Goal: Information Seeking & Learning: Compare options

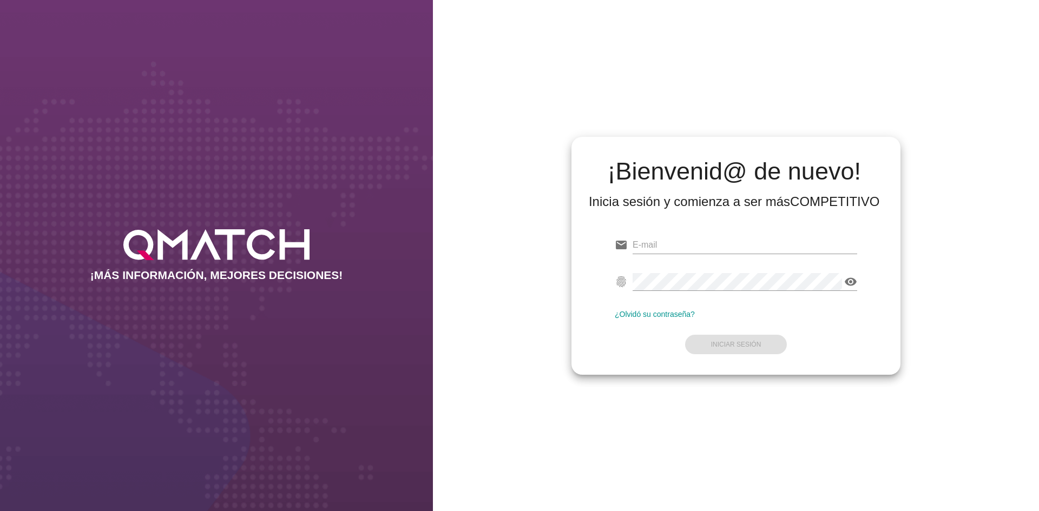
type input "[EMAIL_ADDRESS][DOMAIN_NAME]"
click at [721, 346] on form "email [EMAIL_ADDRESS][DOMAIN_NAME] fingerprint visibility ¿Olvidó su contraseña…" at bounding box center [736, 294] width 242 height 128
click at [727, 343] on strong "Iniciar Sesión" at bounding box center [736, 345] width 50 height 8
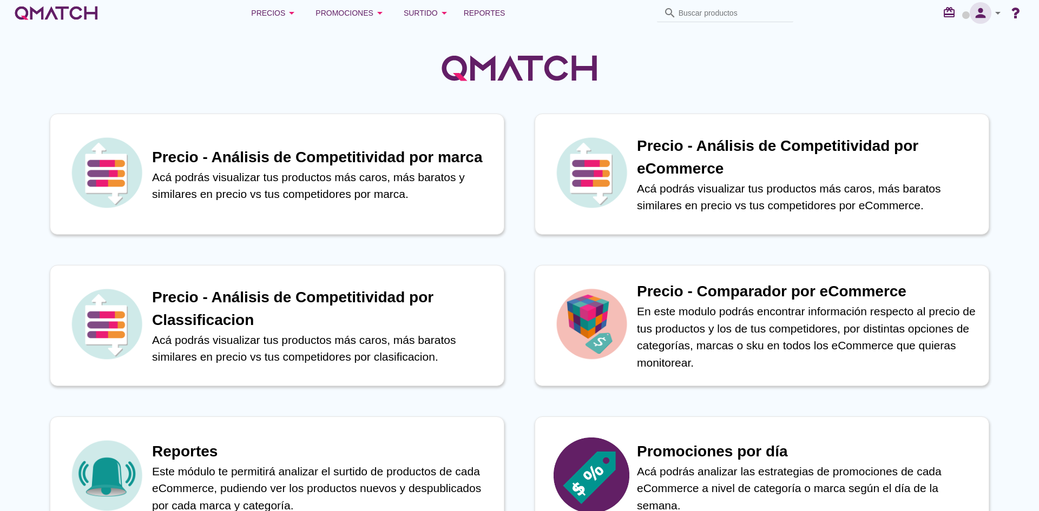
click at [991, 15] on icon "person" at bounding box center [981, 12] width 22 height 15
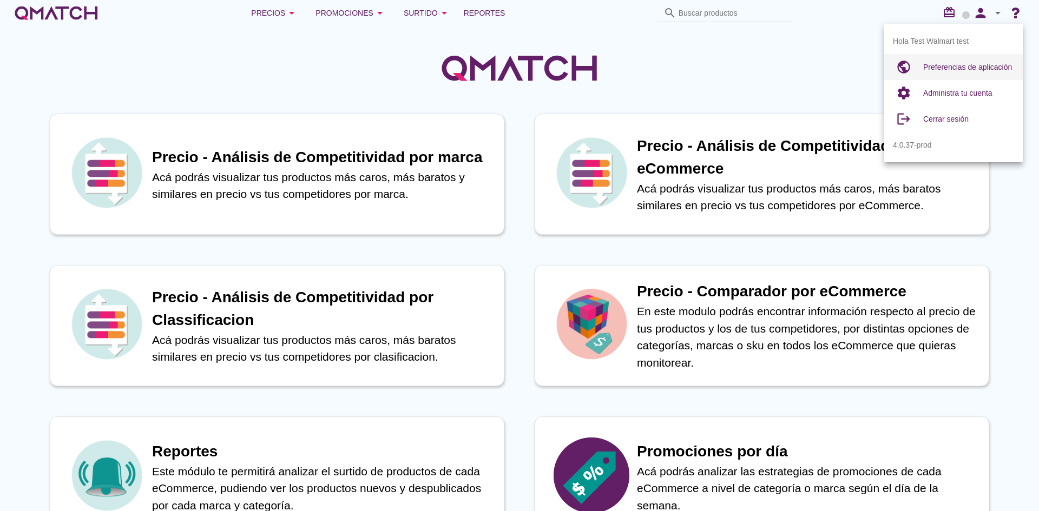
click at [948, 61] on div "Preferencias de aplicación" at bounding box center [968, 67] width 91 height 13
radio input "true"
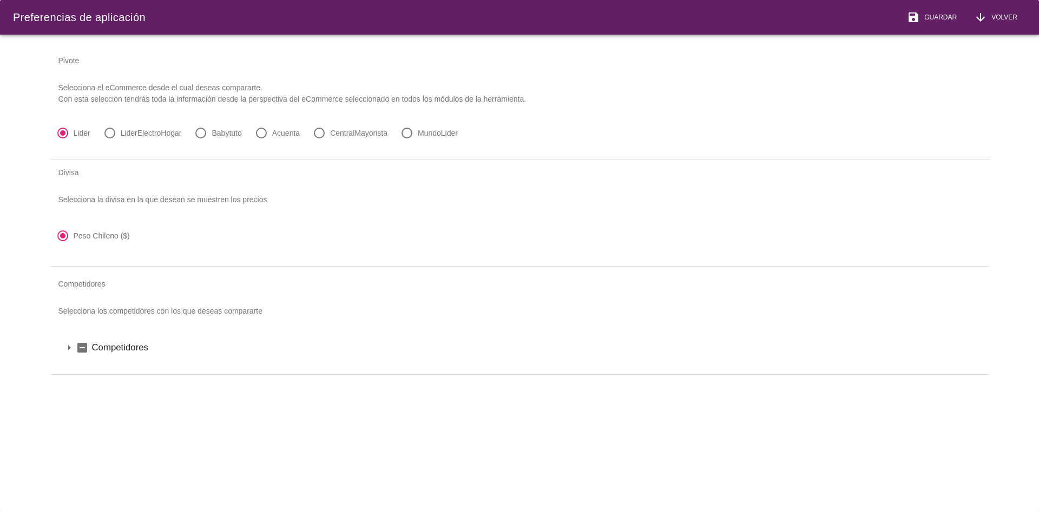
click at [151, 132] on label "LiderElectroHogar" at bounding box center [151, 133] width 61 height 11
radio input "false"
radio input "true"
click at [934, 15] on span "Guardar" at bounding box center [938, 17] width 37 height 10
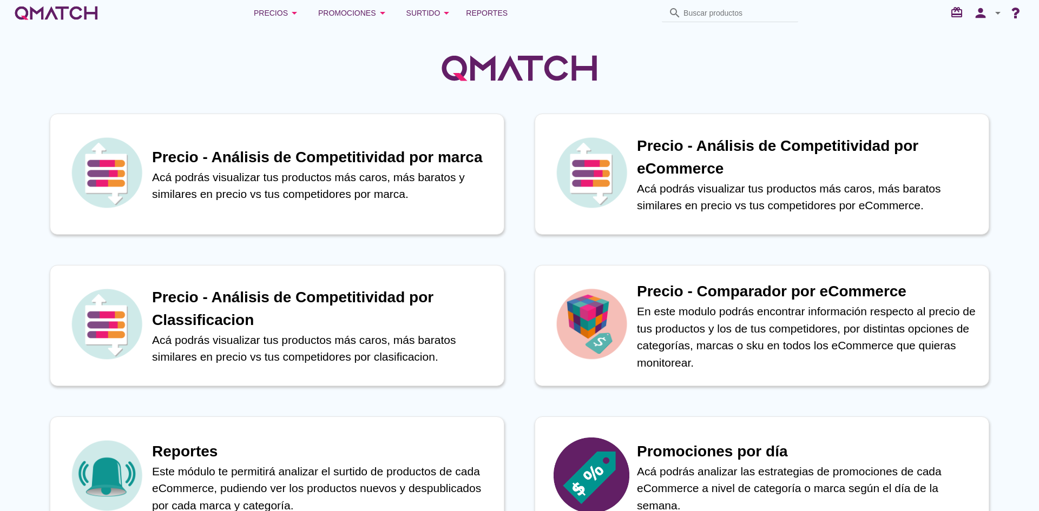
click at [284, 11] on div "Precios arrow_drop_down" at bounding box center [277, 12] width 47 height 13
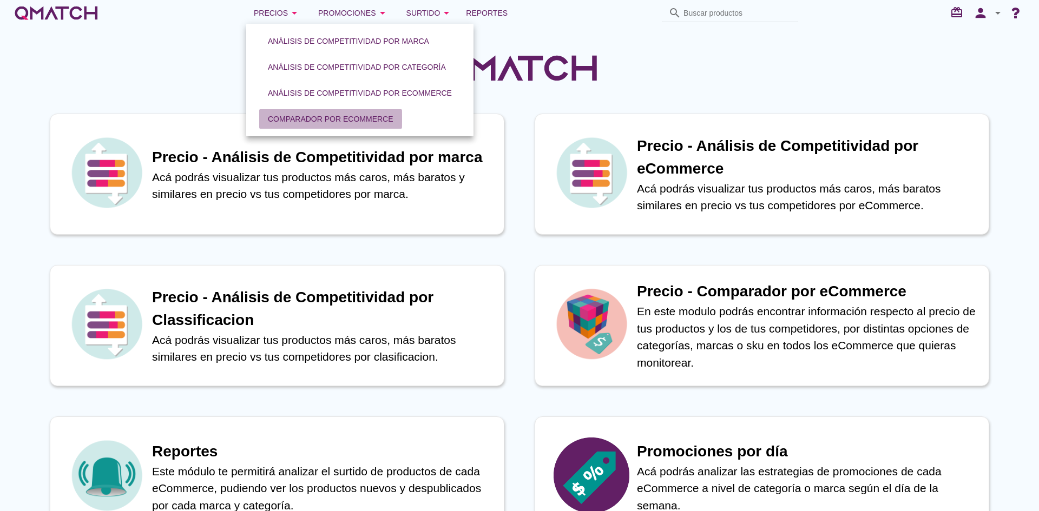
click at [284, 118] on div "Comparador por eCommerce" at bounding box center [331, 119] width 126 height 11
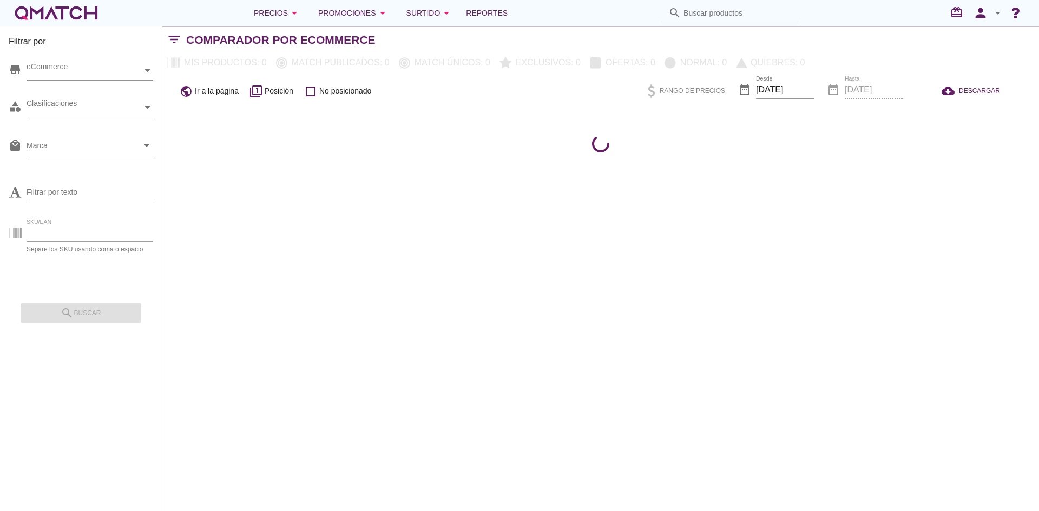
click at [69, 235] on input "SKU/EAN" at bounding box center [90, 233] width 127 height 17
paste input "143471381"
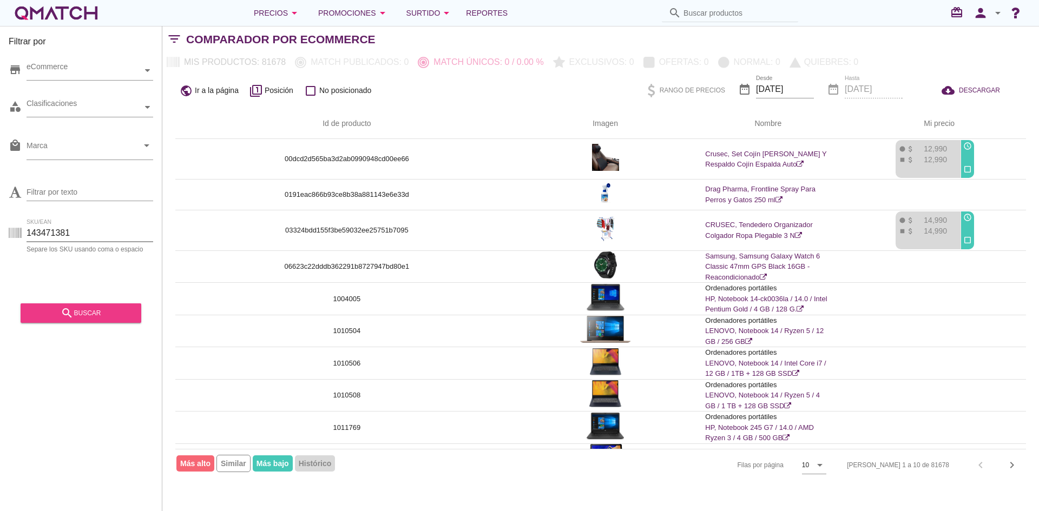
type input "143471381"
click at [67, 309] on icon "search" at bounding box center [67, 313] width 13 height 13
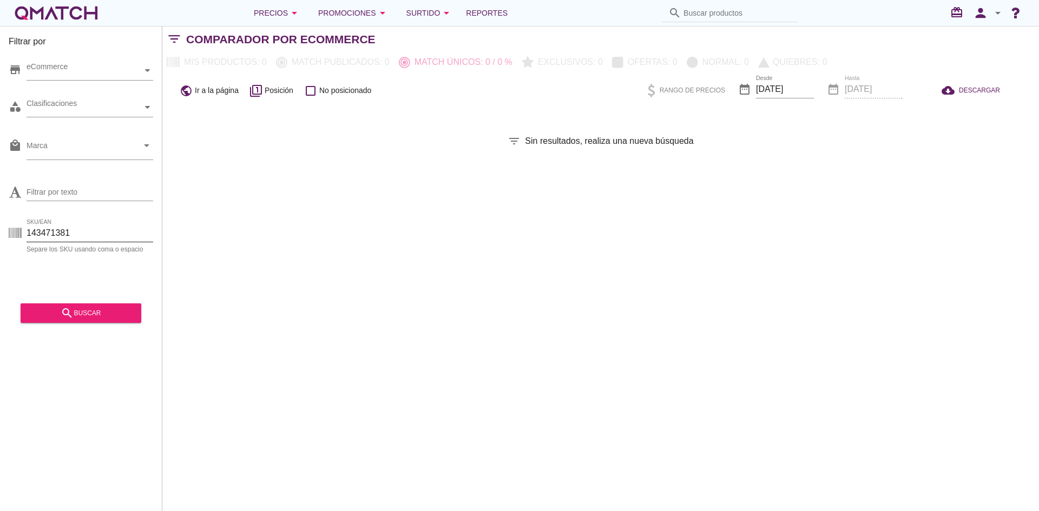
click at [73, 232] on input "143471381" at bounding box center [90, 233] width 127 height 17
click at [70, 198] on input "Filtrar por texto" at bounding box center [90, 191] width 127 height 17
paste input "Monitor Gamer 24,5"
click at [62, 314] on icon "search" at bounding box center [67, 313] width 13 height 13
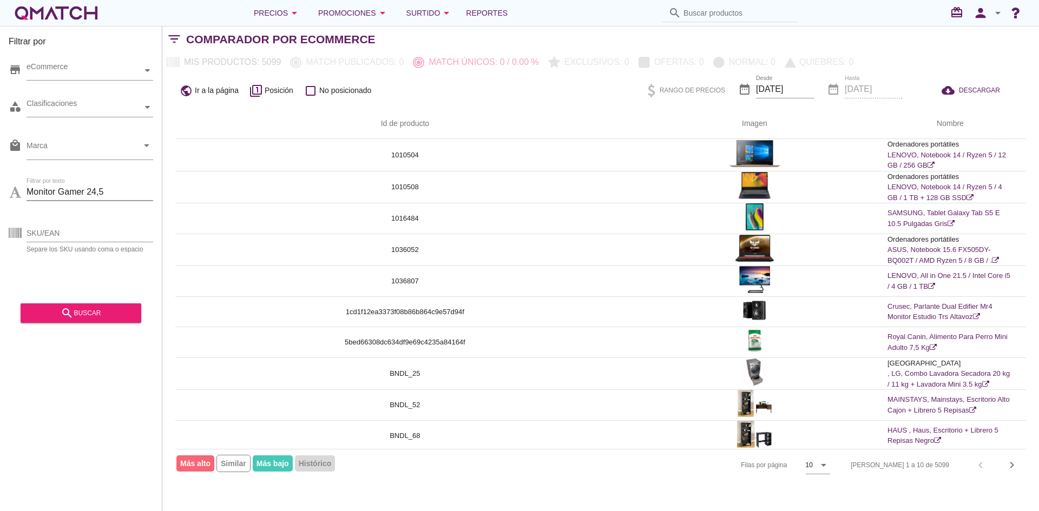
click at [88, 189] on input "Monitor Gamer 24,5" at bounding box center [90, 191] width 127 height 17
paste input "GMG2440P"
type input "MGMG2440P"
click at [92, 302] on div "search buscar" at bounding box center [81, 309] width 121 height 27
click at [91, 306] on button "search buscar" at bounding box center [81, 313] width 121 height 19
